Goal: Transaction & Acquisition: Book appointment/travel/reservation

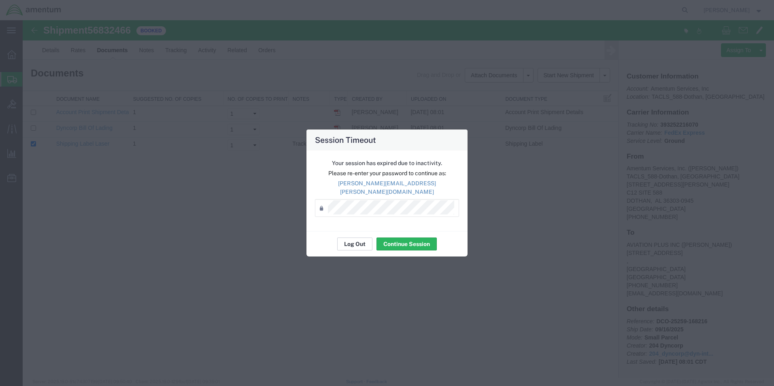
click at [360, 244] on button "Log Out" at bounding box center [354, 244] width 35 height 13
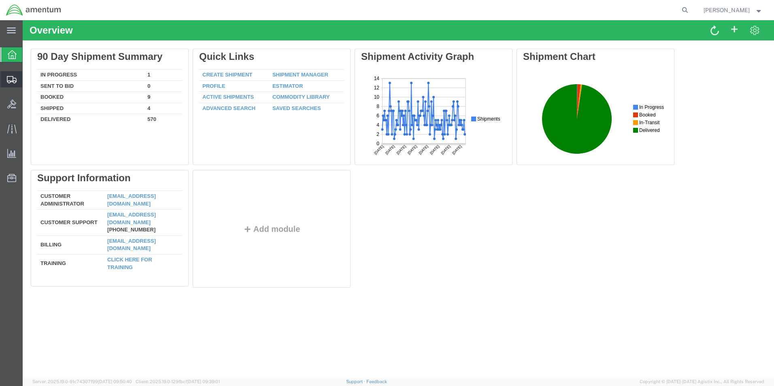
click at [0, 0] on span "Shipment Manager" at bounding box center [0, 0] width 0 height 0
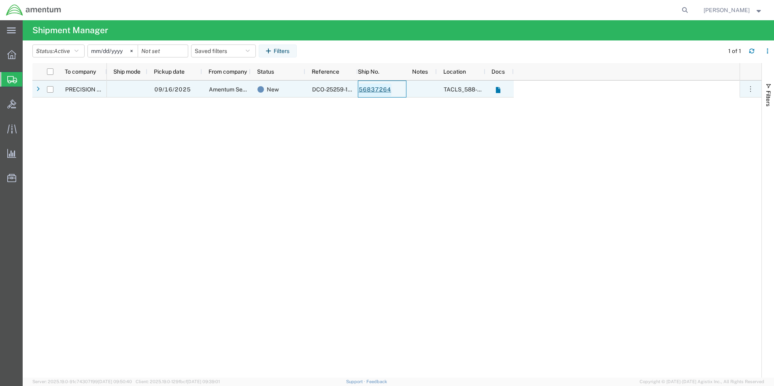
click at [375, 90] on link "56837264" at bounding box center [374, 89] width 33 height 13
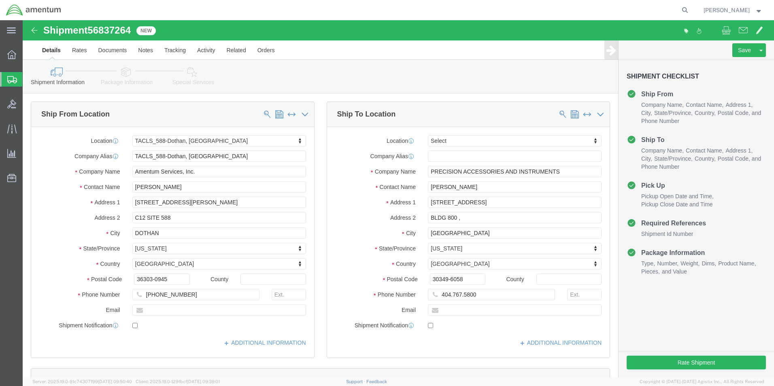
select select "42706"
select select
click input "404.767.5800"
type input "404-767-5800"
click button "Rate Shipment"
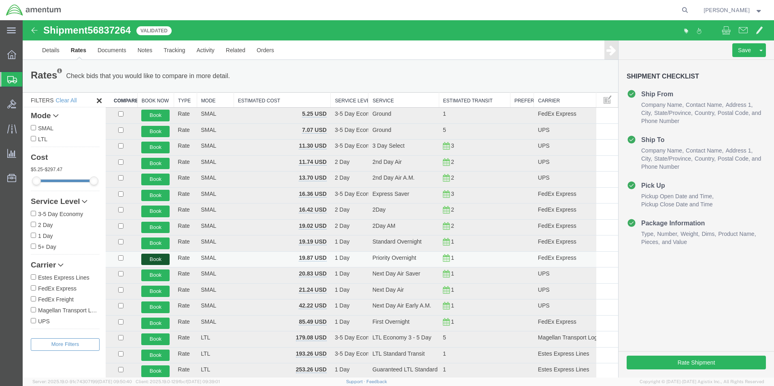
click at [159, 260] on button "Book" at bounding box center [155, 260] width 28 height 12
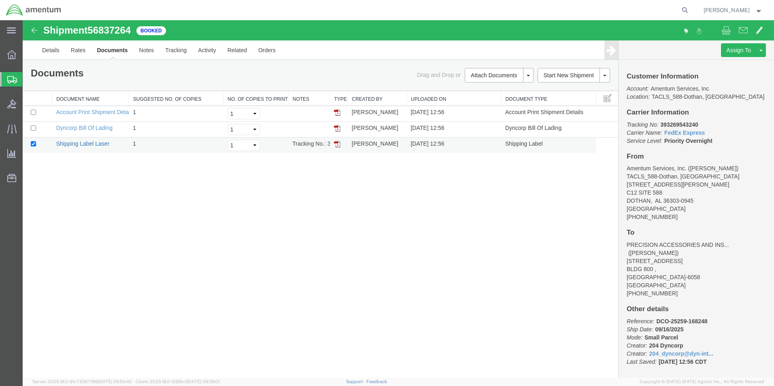
click at [78, 145] on link "Shipping Label Laser" at bounding box center [82, 144] width 53 height 6
